Goal: Subscribe to service/newsletter

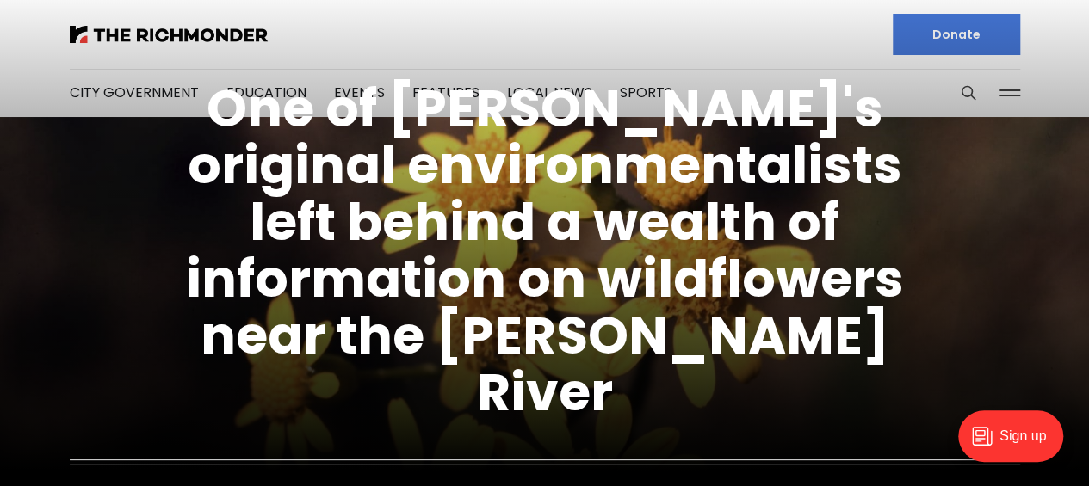
click at [346, 90] on figcaption "One of Richmond's original environmentalists left behind a wealth of informatio…" at bounding box center [544, 294] width 1089 height 620
click at [348, 94] on figcaption "One of Richmond's original environmentalists left behind a wealth of informatio…" at bounding box center [544, 294] width 1089 height 620
click at [337, 92] on figcaption "One of Richmond's original environmentalists left behind a wealth of informatio…" at bounding box center [544, 294] width 1089 height 620
click at [330, 94] on figcaption "One of Richmond's original environmentalists left behind a wealth of informatio…" at bounding box center [544, 294] width 1089 height 620
click at [205, 41] on figcaption "One of Richmond's original environmentalists left behind a wealth of informatio…" at bounding box center [544, 294] width 1089 height 620
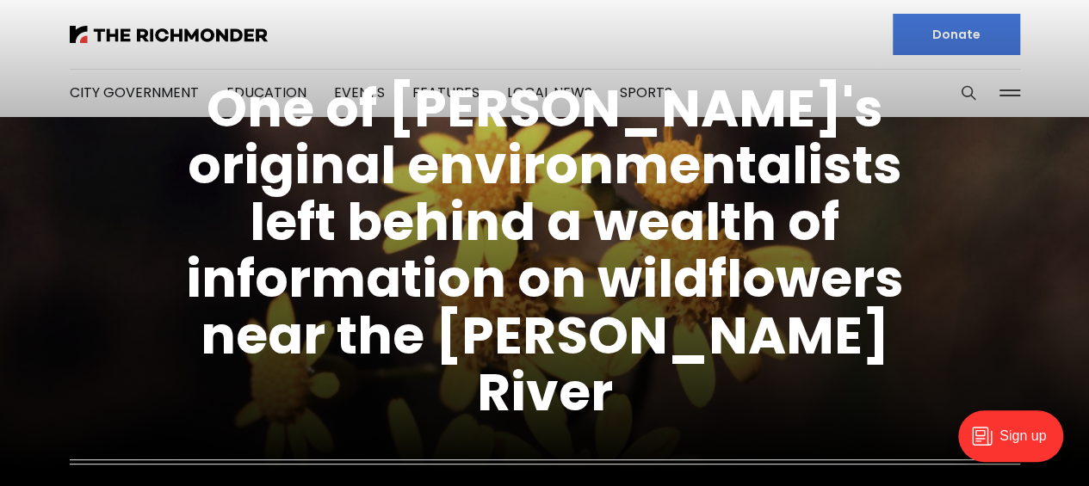
click at [1011, 437] on div "Sign up" at bounding box center [1010, 436] width 105 height 52
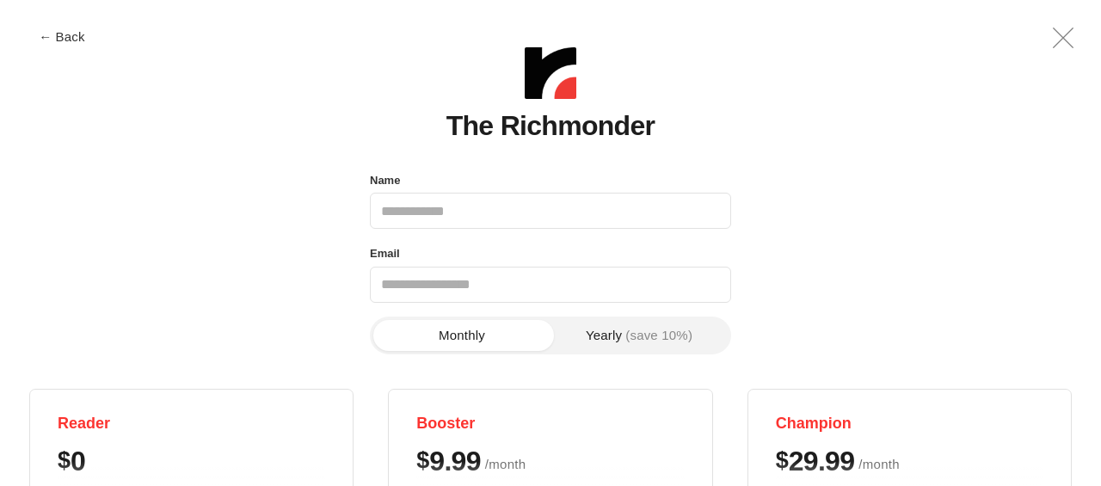
click at [397, 207] on input "Name" at bounding box center [550, 211] width 361 height 36
type input "**********"
type input "*"
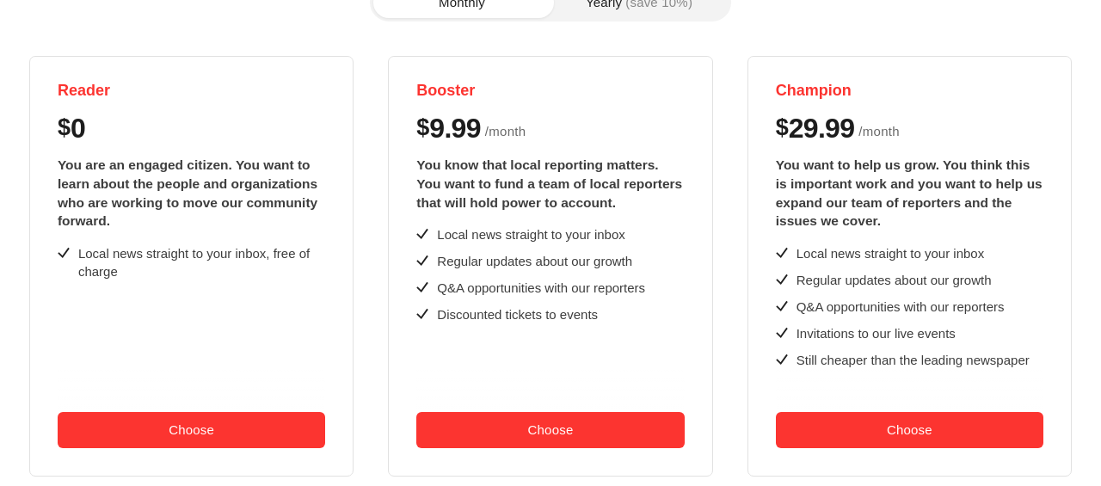
scroll to position [344, 0]
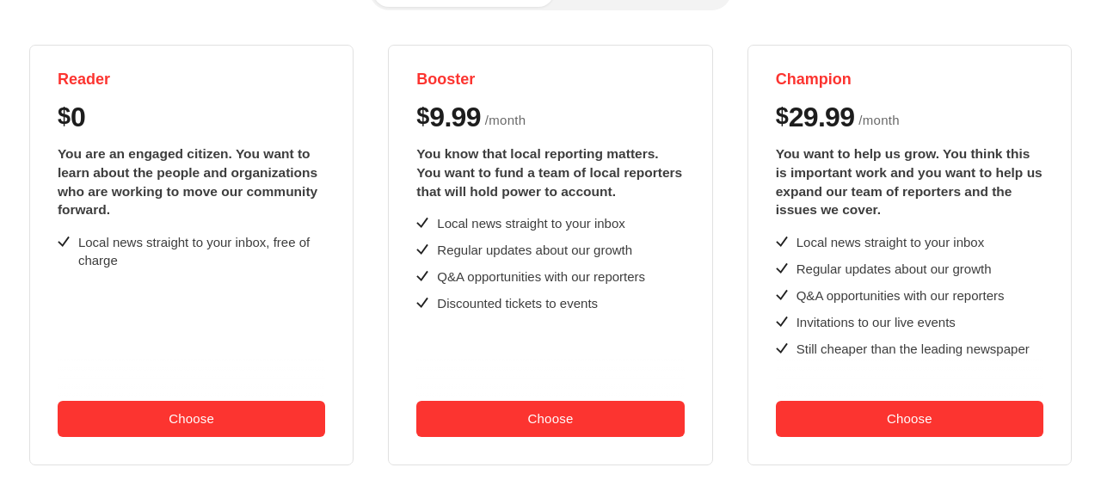
type input "**********"
click at [194, 410] on button "Choose" at bounding box center [192, 419] width 268 height 36
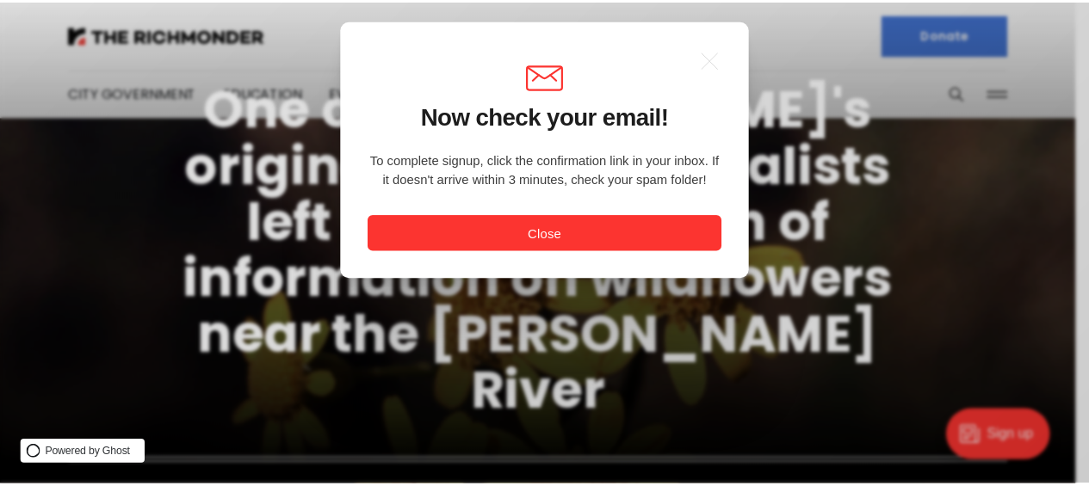
scroll to position [0, 0]
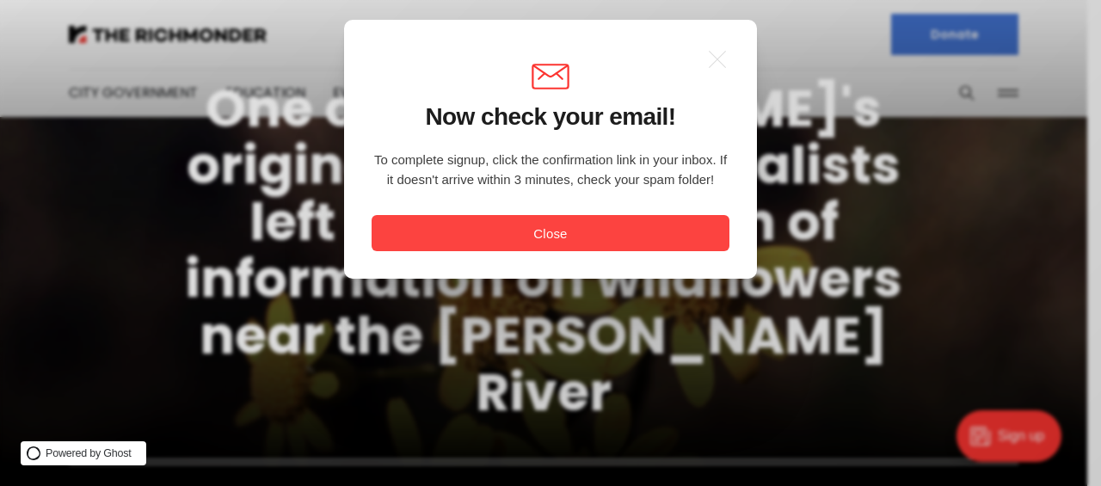
click at [548, 238] on button "Close" at bounding box center [551, 233] width 358 height 36
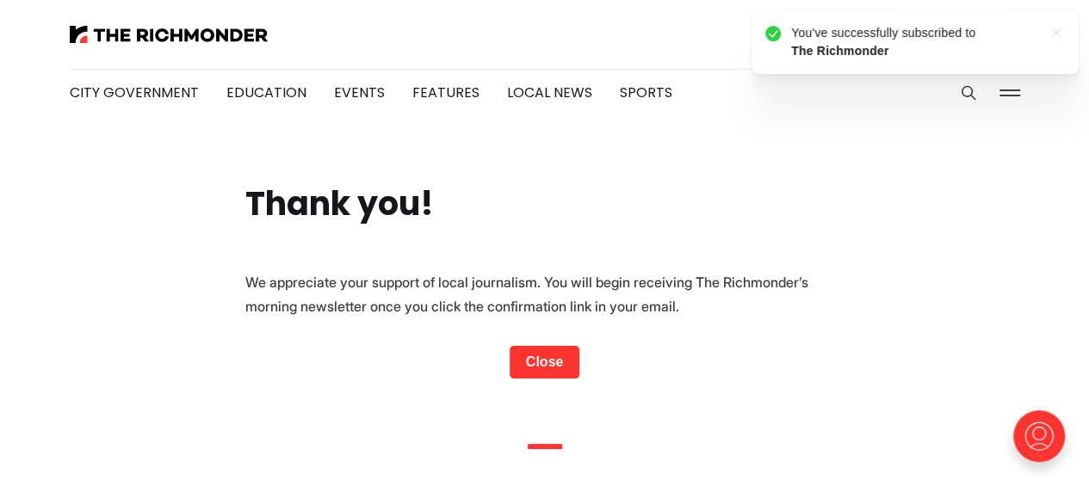
click at [560, 354] on link "Close" at bounding box center [544, 362] width 71 height 33
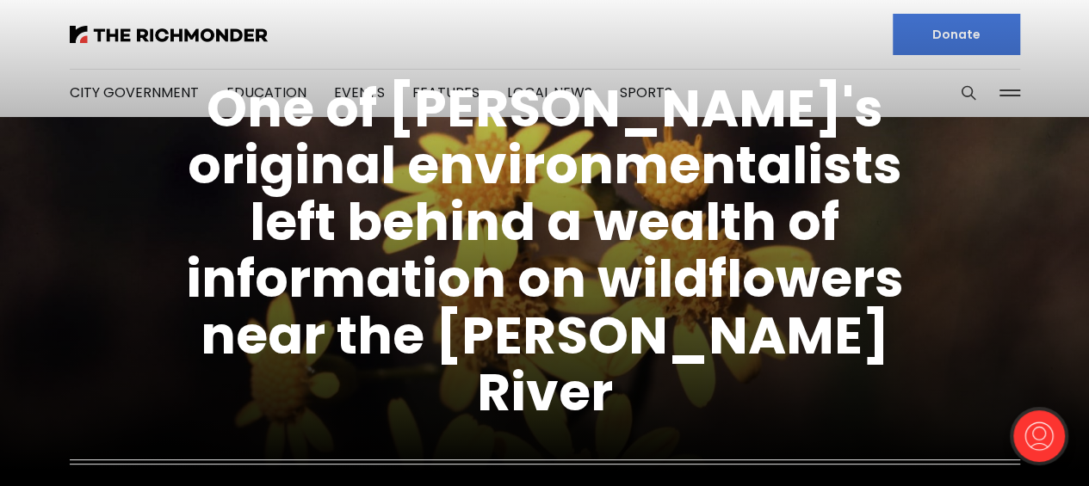
click at [339, 97] on figcaption "One of Richmond's original environmentalists left behind a wealth of informatio…" at bounding box center [544, 294] width 1089 height 620
click at [342, 92] on figcaption "One of [PERSON_NAME]'s original environmentalists left behind a wealth of infor…" at bounding box center [544, 294] width 1089 height 620
click at [349, 94] on figcaption "One of [PERSON_NAME]'s original environmentalists left behind a wealth of infor…" at bounding box center [544, 294] width 1089 height 620
click at [342, 92] on figcaption "One of [PERSON_NAME]'s original environmentalists left behind a wealth of infor…" at bounding box center [544, 294] width 1089 height 620
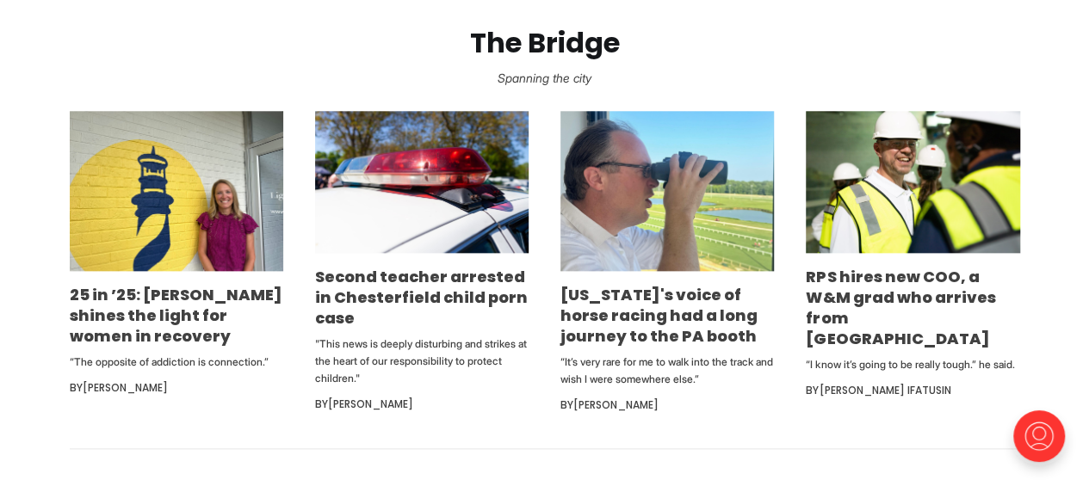
scroll to position [1033, 0]
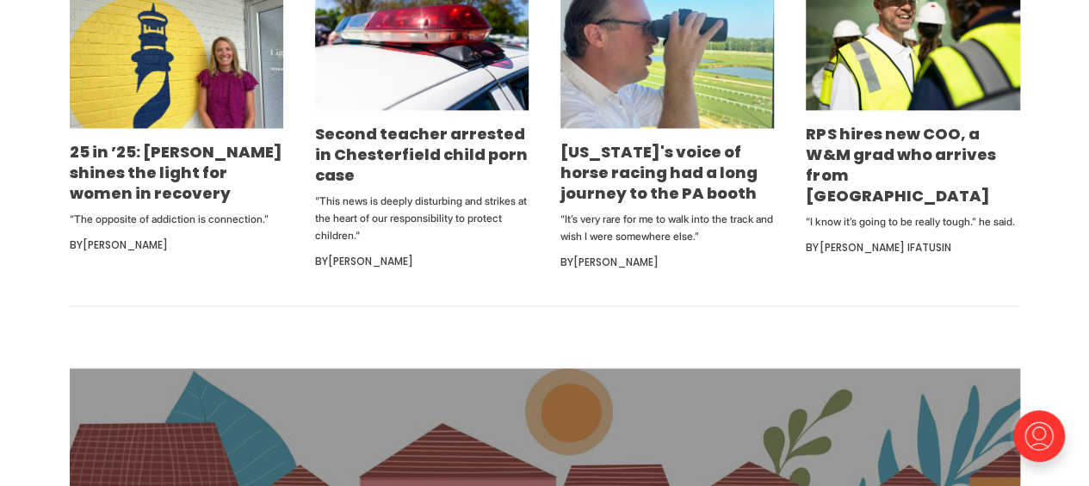
click at [384, 150] on link "Second teacher arrested in Chesterfield child porn case" at bounding box center [421, 154] width 213 height 63
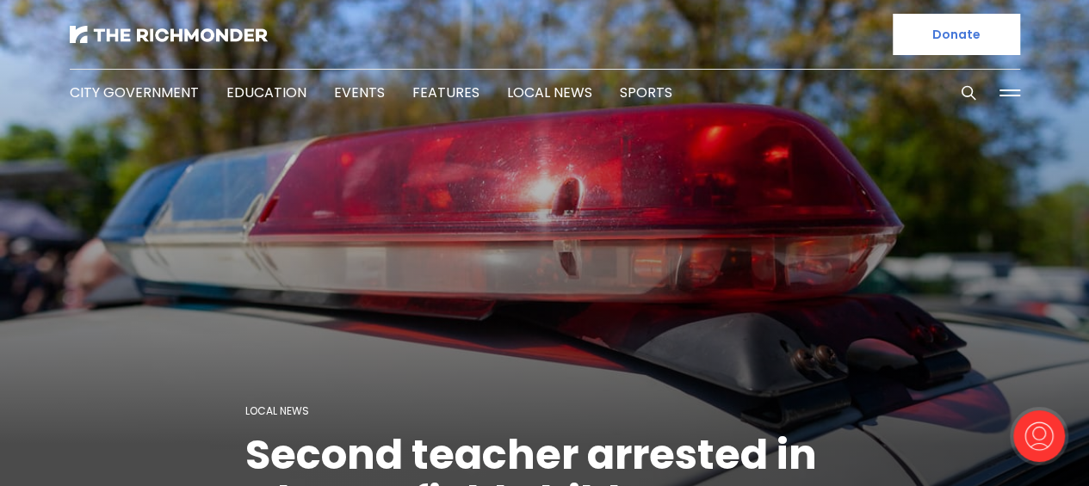
click at [344, 94] on link "Events" at bounding box center [359, 93] width 51 height 20
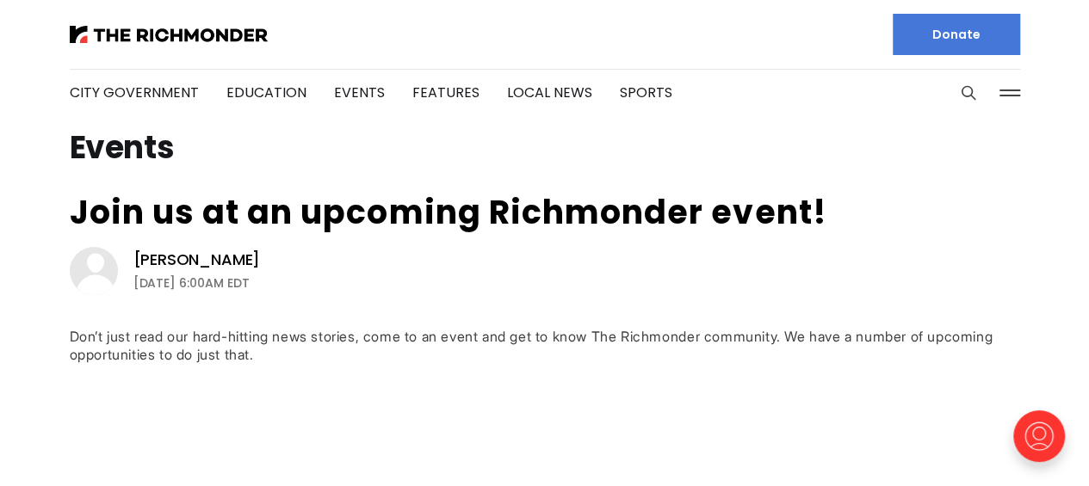
click at [251, 93] on link "Education" at bounding box center [266, 93] width 80 height 20
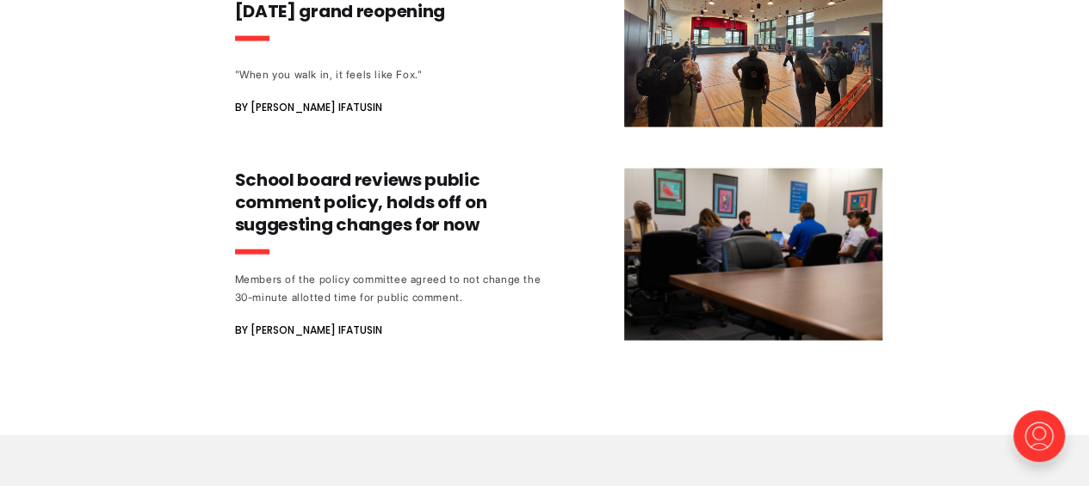
scroll to position [1893, 0]
